Goal: Transaction & Acquisition: Book appointment/travel/reservation

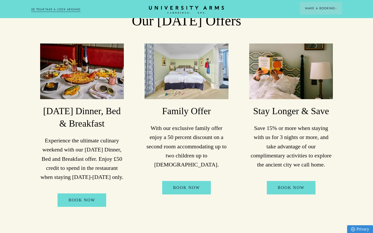
scroll to position [442, 0]
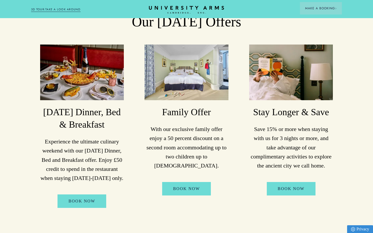
click at [69, 10] on link "3D TOUR:TAKE A LOOK AROUND" at bounding box center [55, 9] width 49 height 5
click at [70, 9] on link "3D TOUR:TAKE A LOOK AROUND" at bounding box center [55, 9] width 49 height 5
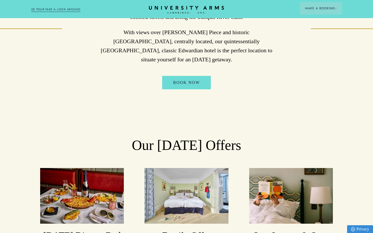
scroll to position [305, 0]
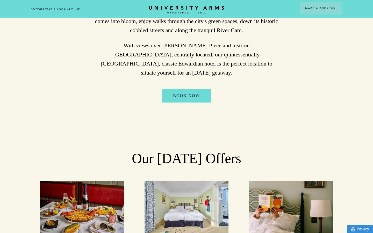
click at [66, 10] on link "3D TOUR:TAKE A LOOK AROUND" at bounding box center [55, 9] width 49 height 5
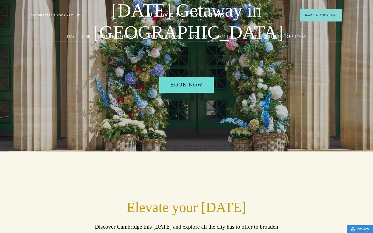
scroll to position [0, 0]
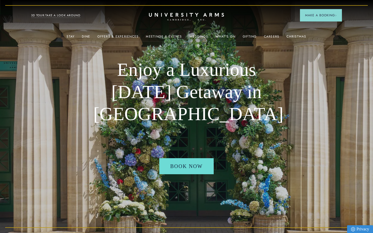
click at [62, 15] on link "3D TOUR:TAKE A LOOK AROUND" at bounding box center [55, 15] width 49 height 5
click at [54, 17] on link "3D TOUR:TAKE A LOOK AROUND" at bounding box center [55, 15] width 49 height 5
click at [56, 16] on link "3D TOUR:TAKE A LOOK AROUND" at bounding box center [55, 15] width 49 height 5
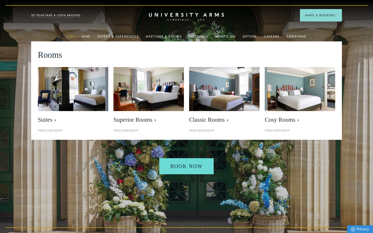
click at [73, 35] on link "Stay" at bounding box center [71, 38] width 8 height 7
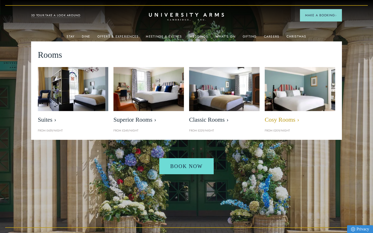
click at [282, 120] on span "Cosy Rooms" at bounding box center [300, 119] width 70 height 7
click at [273, 118] on span "Cosy Rooms" at bounding box center [300, 119] width 70 height 7
click at [271, 121] on span "Cosy Rooms" at bounding box center [300, 119] width 70 height 7
click at [267, 122] on span "Cosy Rooms" at bounding box center [300, 119] width 70 height 7
click at [283, 82] on img at bounding box center [300, 89] width 81 height 51
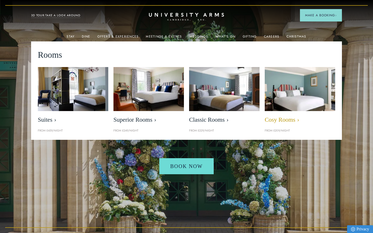
click at [282, 101] on img at bounding box center [300, 89] width 81 height 51
click at [271, 119] on span "Cosy Rooms" at bounding box center [300, 119] width 70 height 7
click at [269, 106] on img at bounding box center [300, 89] width 81 height 51
click at [275, 120] on span "Cosy Rooms" at bounding box center [300, 119] width 70 height 7
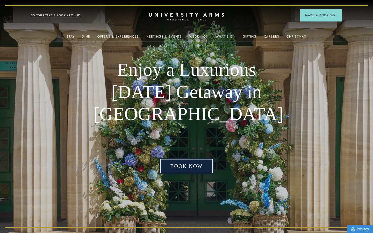
click at [184, 166] on link "Book Now" at bounding box center [186, 166] width 54 height 16
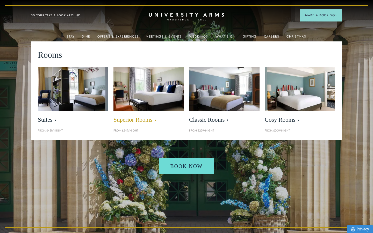
drag, startPoint x: 73, startPoint y: 36, endPoint x: 118, endPoint y: 97, distance: 75.3
click at [75, 41] on li "Stay Rooms Suites From £459/night Superior Rooms From £249/night Classic Rooms …" at bounding box center [71, 36] width 8 height 10
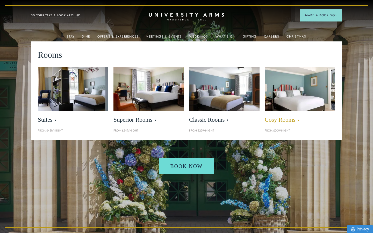
click at [275, 106] on img at bounding box center [300, 89] width 81 height 51
click at [274, 120] on span "Cosy Rooms" at bounding box center [300, 119] width 70 height 7
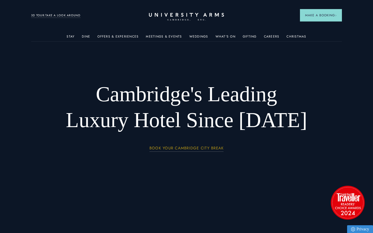
click at [191, 149] on link "BOOK YOUR CAMBRIDGE CITY BREAK" at bounding box center [187, 149] width 74 height 6
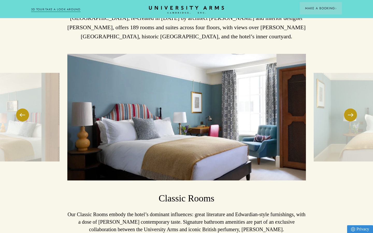
scroll to position [743, 0]
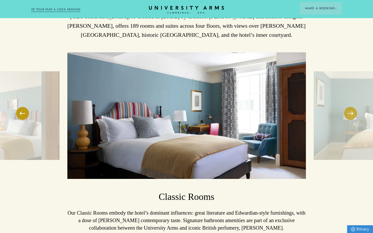
click at [353, 107] on button at bounding box center [350, 113] width 13 height 13
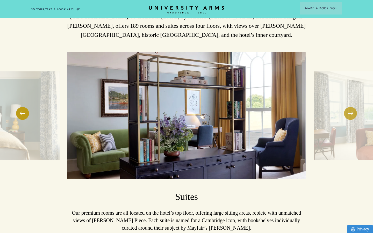
click at [349, 107] on button at bounding box center [350, 113] width 13 height 13
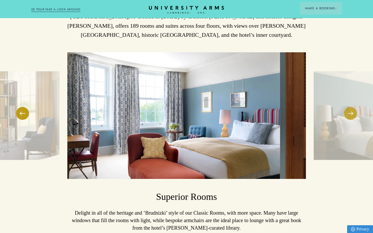
click at [349, 107] on button at bounding box center [350, 113] width 13 height 13
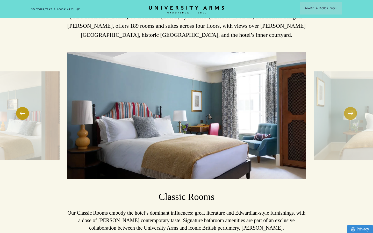
click at [347, 107] on button at bounding box center [350, 113] width 13 height 13
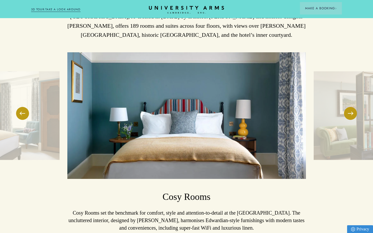
click at [221, 115] on img at bounding box center [186, 115] width 239 height 127
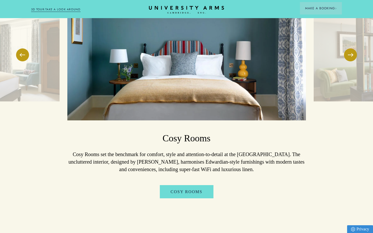
scroll to position [802, 0]
click at [23, 48] on button at bounding box center [22, 54] width 13 height 13
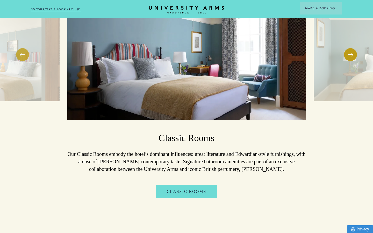
click at [24, 48] on button at bounding box center [22, 54] width 13 height 13
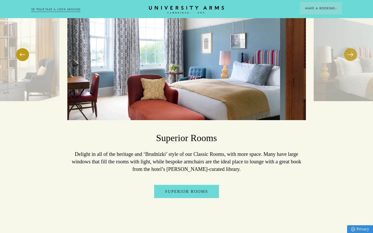
click at [353, 48] on button at bounding box center [350, 54] width 13 height 13
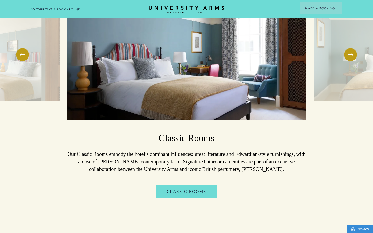
click at [346, 48] on button at bounding box center [350, 54] width 13 height 13
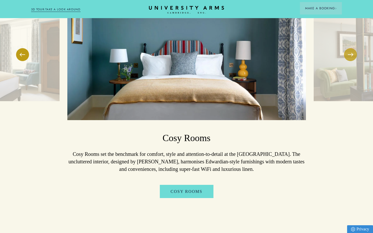
click at [346, 48] on button at bounding box center [350, 54] width 13 height 13
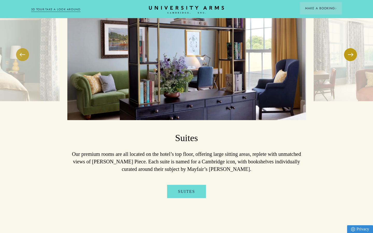
click at [21, 48] on button at bounding box center [22, 54] width 13 height 13
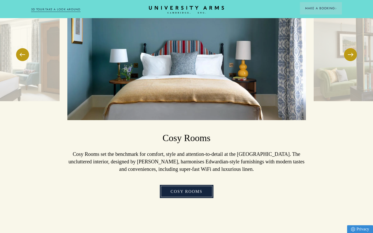
click at [176, 185] on link "Cosy Rooms" at bounding box center [187, 191] width 54 height 13
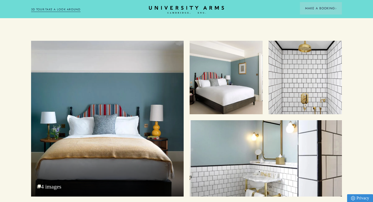
scroll to position [585, 0]
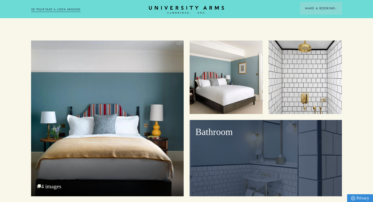
click at [240, 146] on div "Bathroom" at bounding box center [266, 158] width 153 height 76
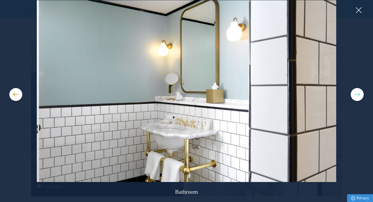
click at [359, 96] on button at bounding box center [357, 94] width 13 height 13
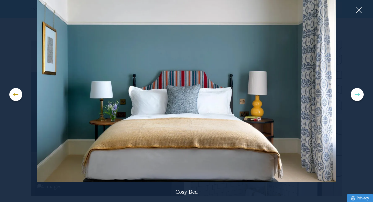
click at [359, 96] on button at bounding box center [357, 94] width 13 height 13
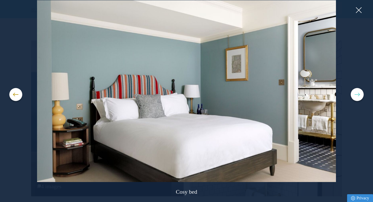
click at [358, 97] on button at bounding box center [357, 94] width 13 height 13
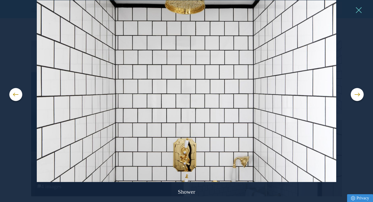
click at [358, 12] on button at bounding box center [359, 10] width 8 height 8
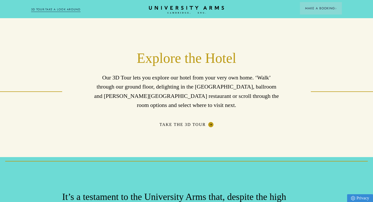
scroll to position [789, 0]
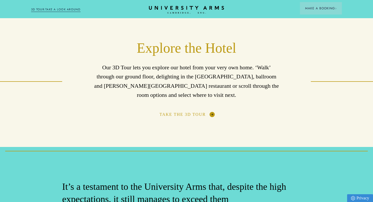
click at [186, 112] on link "Take the 3D Tour" at bounding box center [187, 114] width 54 height 5
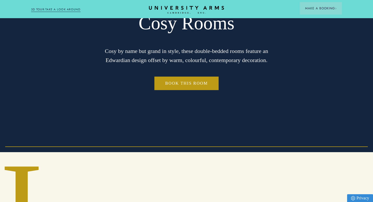
scroll to position [0, 0]
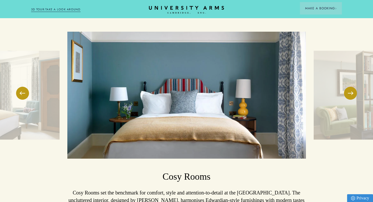
scroll to position [722, 0]
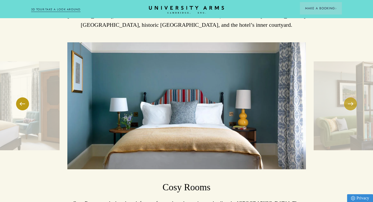
click at [347, 97] on button at bounding box center [350, 103] width 13 height 13
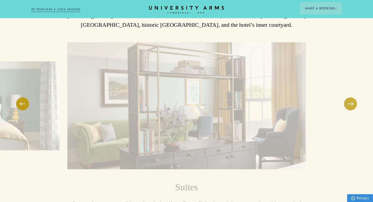
click at [347, 97] on button at bounding box center [350, 103] width 13 height 13
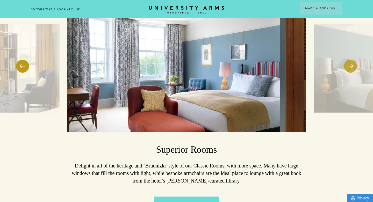
scroll to position [759, 0]
click at [350, 60] on button at bounding box center [350, 65] width 13 height 13
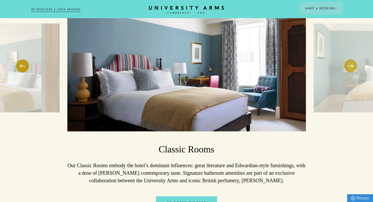
click at [350, 59] on button at bounding box center [350, 65] width 13 height 13
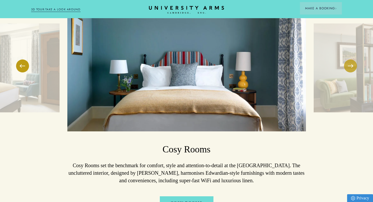
click at [350, 59] on button at bounding box center [350, 65] width 13 height 13
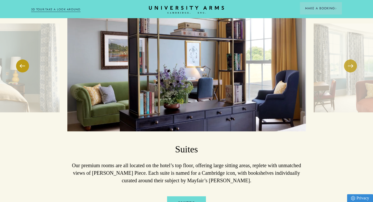
click at [350, 59] on button at bounding box center [350, 65] width 13 height 13
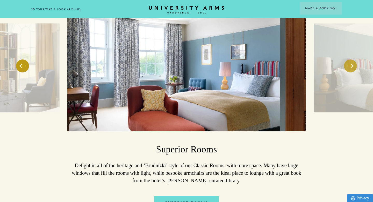
click at [349, 59] on button at bounding box center [350, 65] width 13 height 13
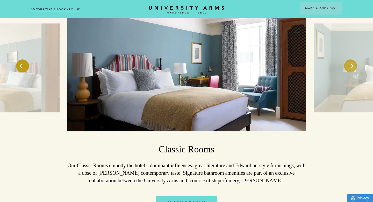
click at [349, 59] on button at bounding box center [350, 65] width 13 height 13
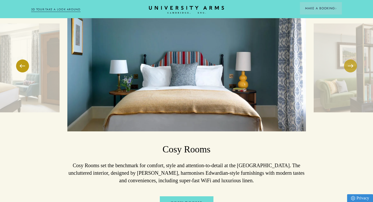
click at [348, 59] on button at bounding box center [350, 65] width 13 height 13
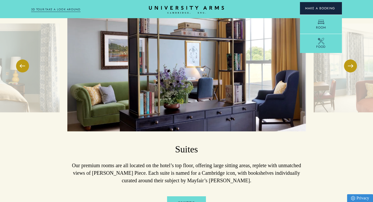
click at [308, 9] on span "Make a Booking" at bounding box center [321, 8] width 32 height 5
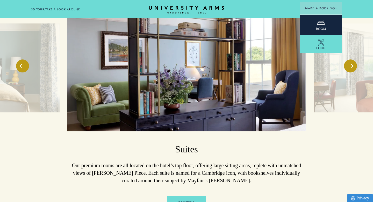
click at [309, 24] on link "Room" at bounding box center [321, 25] width 42 height 20
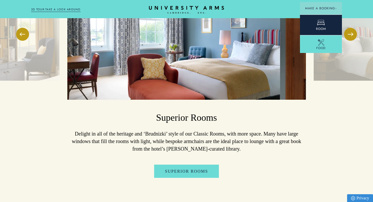
scroll to position [790, 0]
